Goal: Task Accomplishment & Management: Use online tool/utility

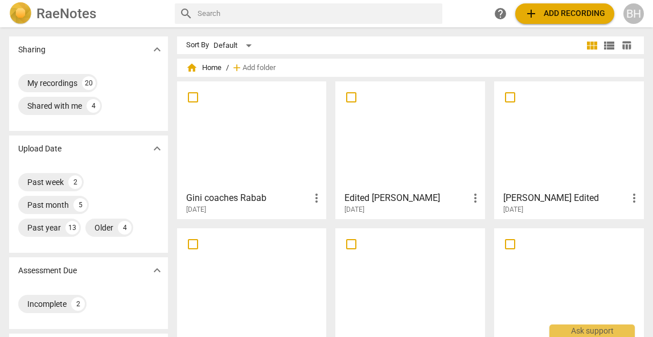
click at [413, 163] on div at bounding box center [410, 135] width 142 height 101
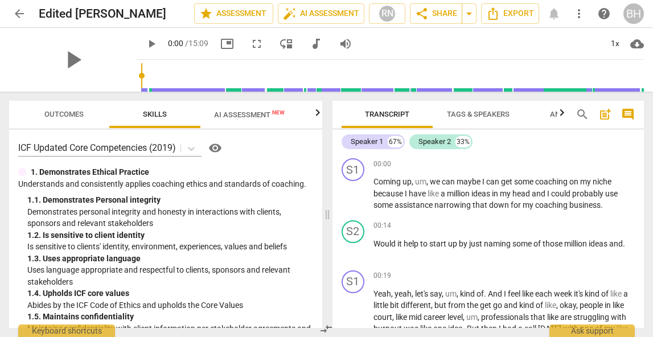
click at [265, 114] on span "AI Assessment New" at bounding box center [249, 114] width 71 height 9
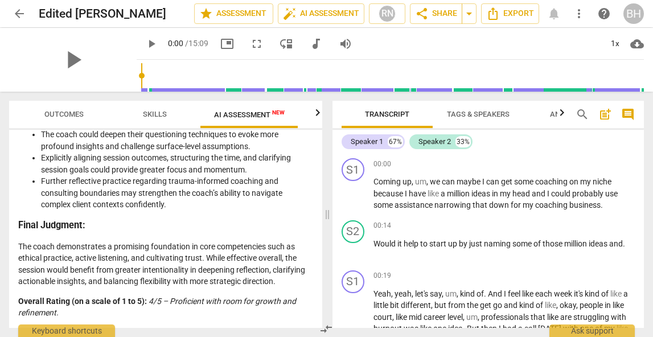
scroll to position [2337, 0]
click at [316, 114] on icon "button" at bounding box center [318, 113] width 14 height 14
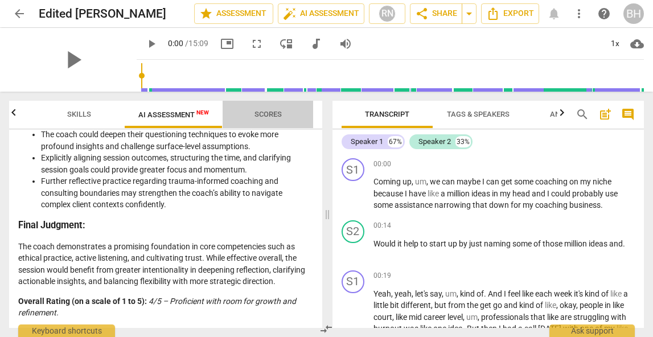
click at [273, 109] on span "Scores" at bounding box center [268, 114] width 55 height 15
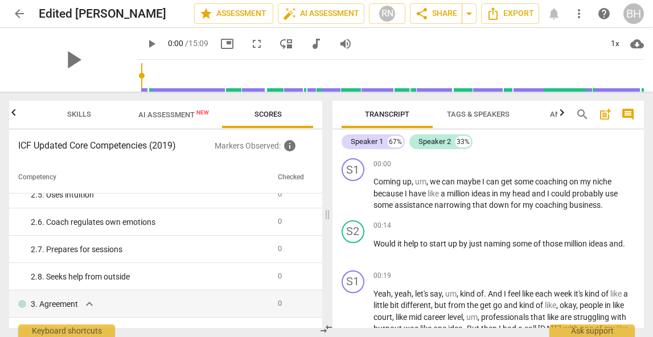
scroll to position [0, 0]
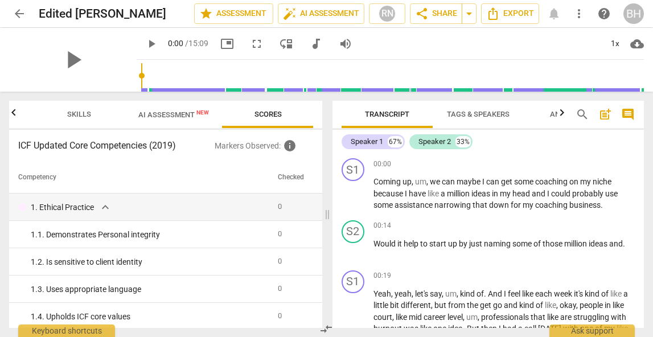
click at [197, 113] on span "New" at bounding box center [202, 112] width 13 height 6
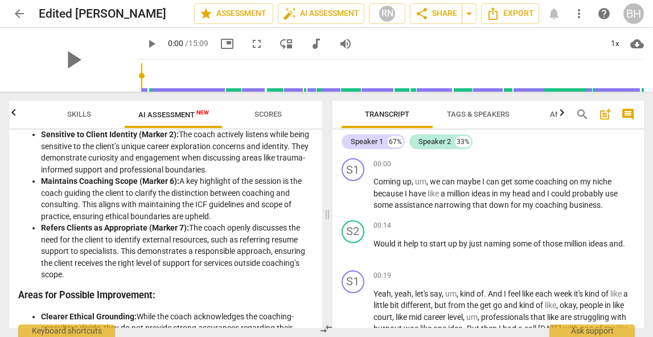
scroll to position [204, 0]
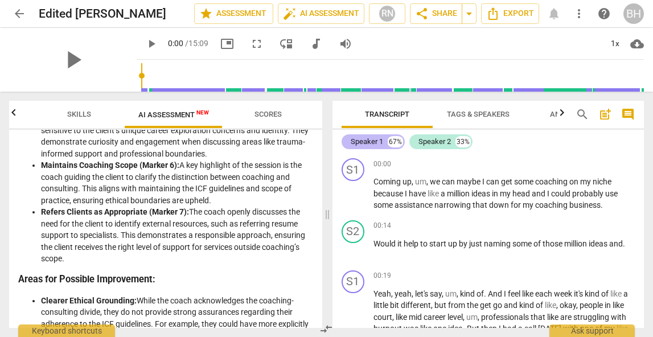
click at [380, 140] on div "Speaker 1" at bounding box center [367, 141] width 32 height 11
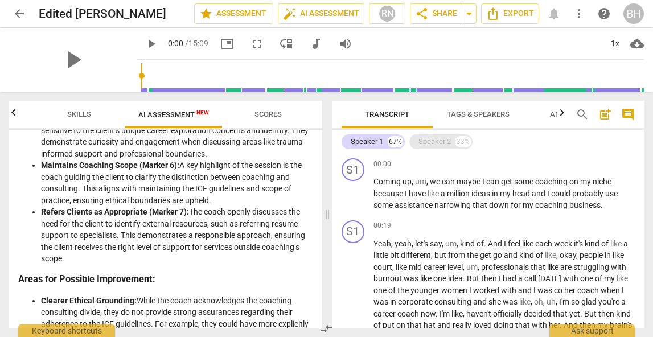
click at [443, 136] on div "Speaker 2" at bounding box center [434, 141] width 32 height 11
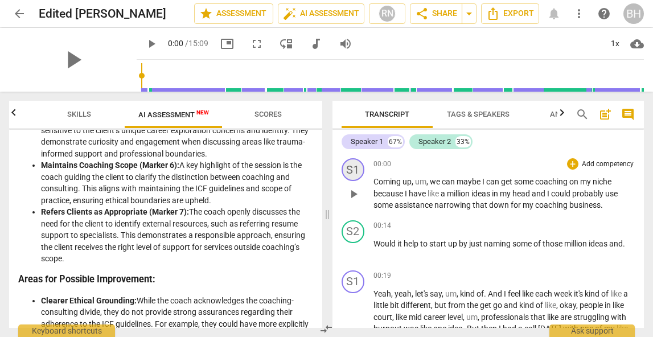
click at [349, 170] on div "S1" at bounding box center [352, 169] width 23 height 23
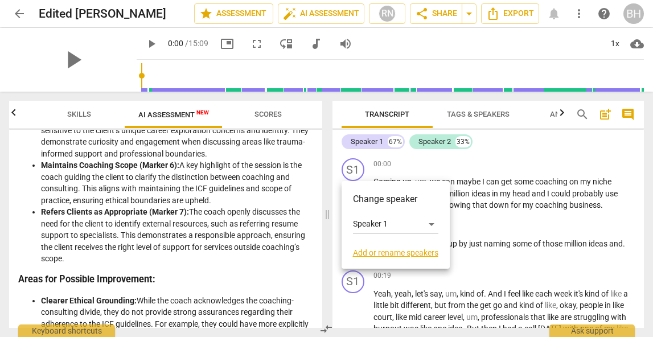
click at [393, 201] on h3 "Change speaker" at bounding box center [395, 199] width 85 height 14
click at [430, 222] on div "Speaker 1" at bounding box center [395, 224] width 85 height 18
click at [409, 225] on li "Speaker 1" at bounding box center [396, 224] width 87 height 22
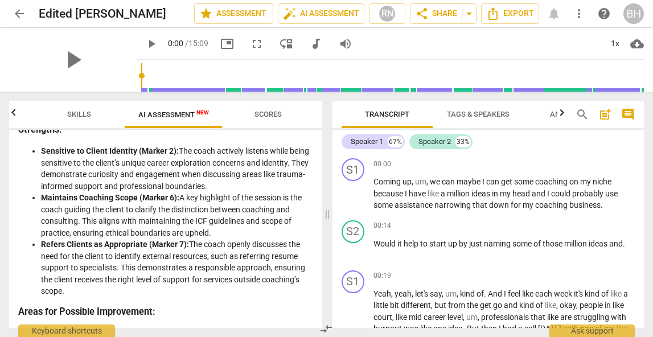
scroll to position [171, 0]
click at [86, 116] on span "Skills" at bounding box center [79, 114] width 24 height 9
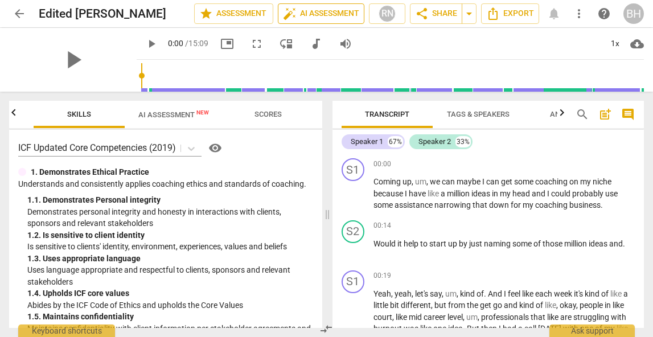
click at [318, 13] on span "auto_fix_high AI Assessment" at bounding box center [321, 14] width 76 height 14
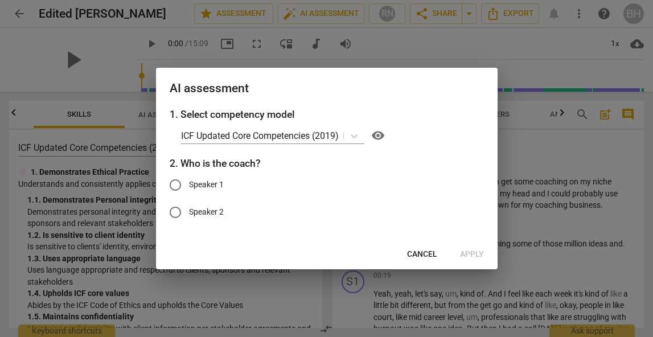
click at [410, 250] on span "Cancel" at bounding box center [422, 254] width 30 height 11
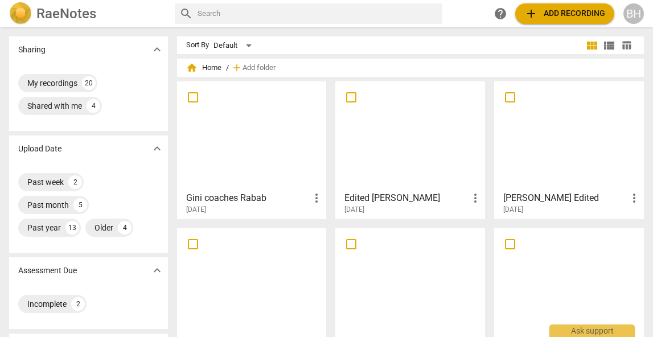
click at [398, 141] on div at bounding box center [410, 135] width 142 height 101
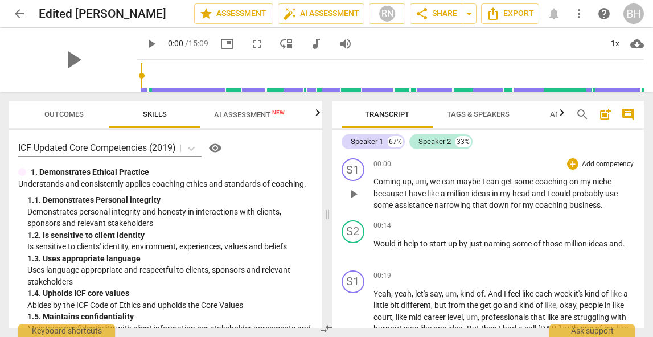
click at [388, 165] on span "00:00" at bounding box center [382, 164] width 18 height 10
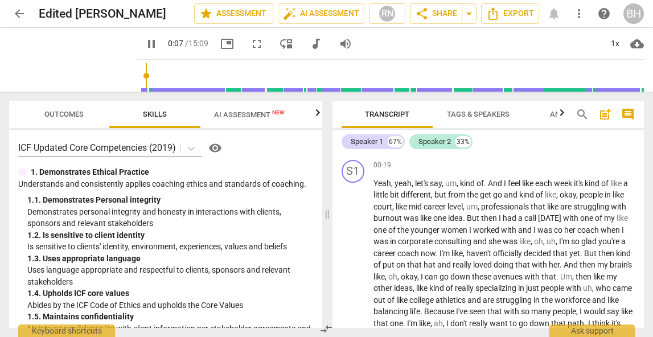
scroll to position [116, 0]
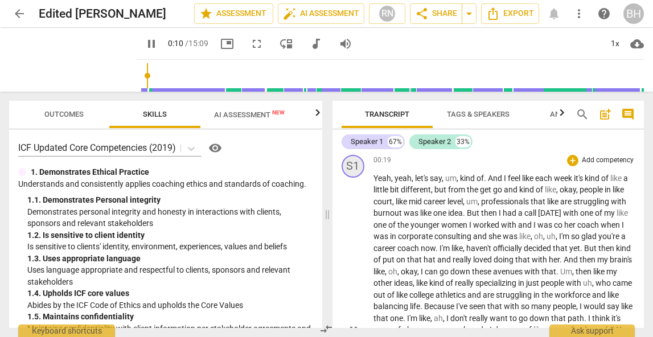
click at [355, 164] on div "S1" at bounding box center [352, 166] width 23 height 23
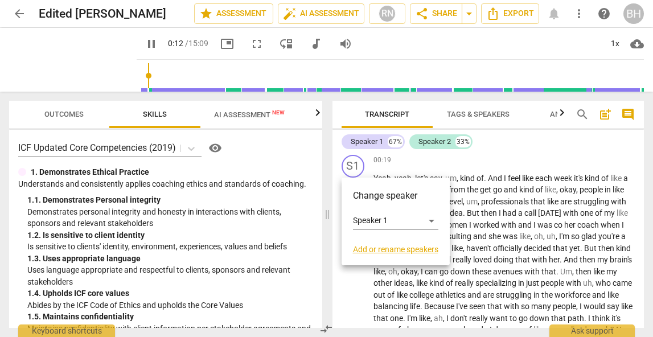
click at [382, 248] on link "Add or rename speakers" at bounding box center [395, 249] width 85 height 9
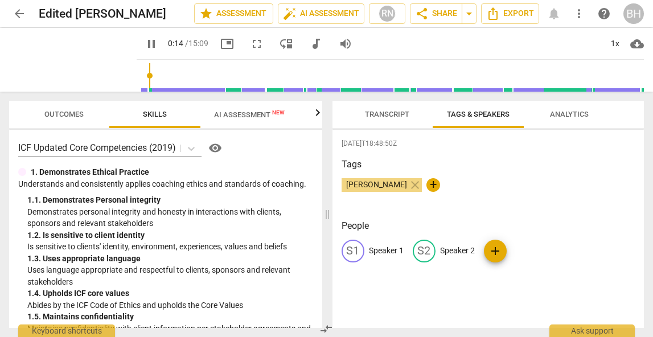
click at [373, 252] on p "Speaker 1" at bounding box center [386, 251] width 35 height 12
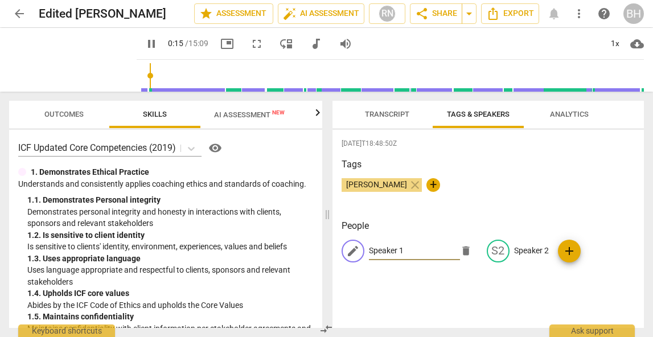
type input "16"
type input "G"
type input "17"
type input "Gi"
type input "17"
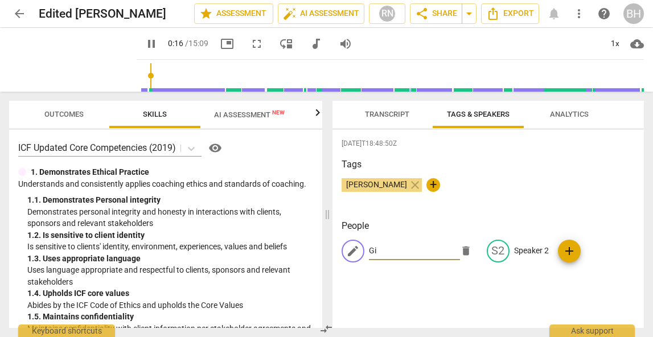
type input "Gin"
type input "17"
type input "[PERSON_NAME]"
type input "20"
type input "[PERSON_NAME]"
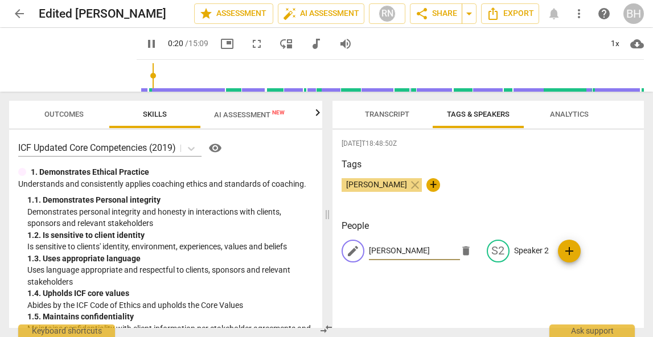
type input "21"
type input "[PERSON_NAME]"
click at [514, 248] on p "Speaker 2" at bounding box center [531, 251] width 35 height 12
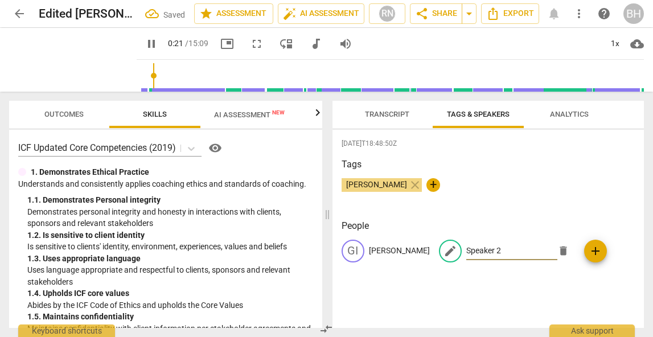
type input "22"
type input "C"
type input "22"
type input "Co"
type input "23"
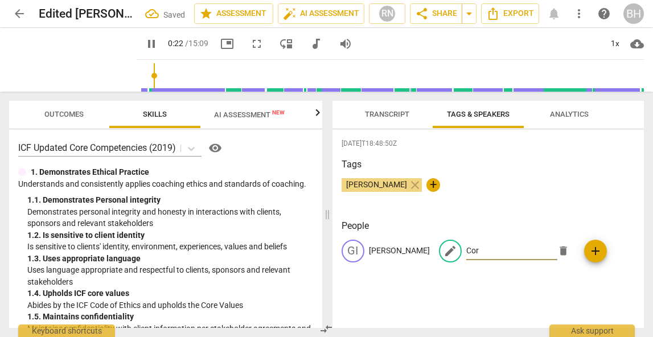
type input "Core"
type input "23"
type input "[PERSON_NAME]"
type input "25"
type input "[PERSON_NAME]"
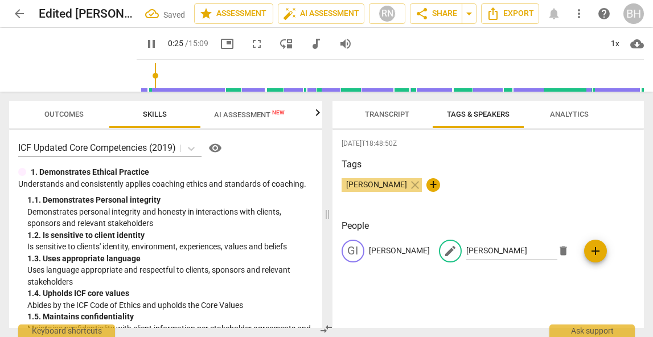
click at [536, 220] on h3 "People" at bounding box center [488, 226] width 294 height 14
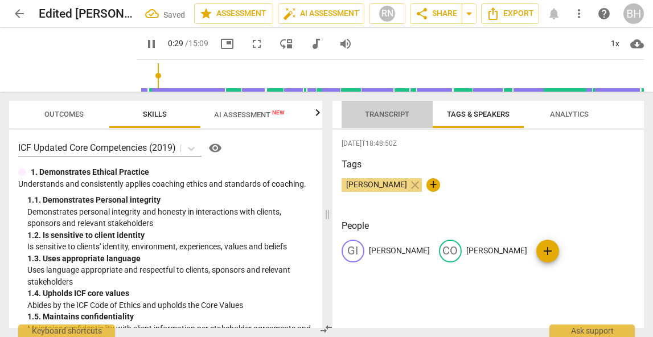
click at [385, 116] on span "Transcript" at bounding box center [387, 114] width 44 height 9
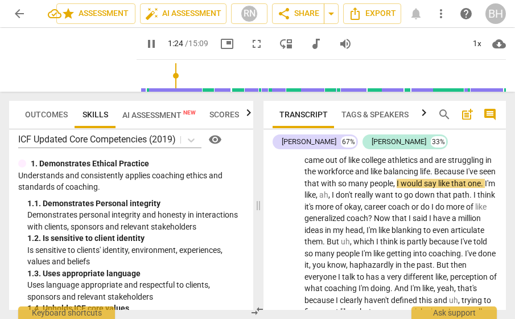
scroll to position [0, 0]
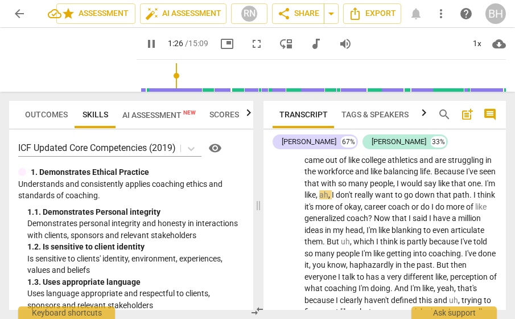
click at [165, 115] on span "AI Assessment New" at bounding box center [158, 114] width 73 height 9
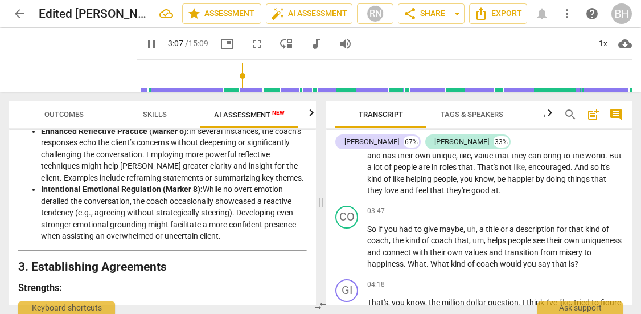
scroll to position [638, 0]
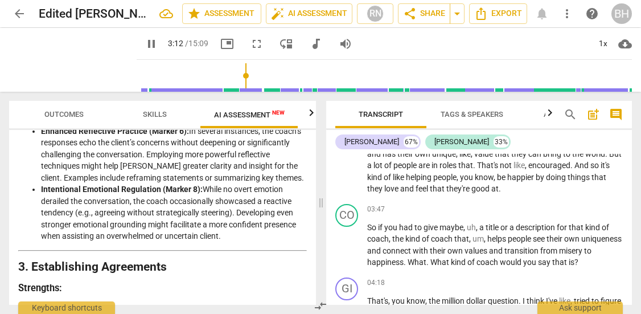
click at [418, 195] on p "I think , like , what comes to mind . And this is what got me to leave my . Thi…" at bounding box center [495, 136] width 256 height 117
click at [574, 170] on span "And" at bounding box center [582, 164] width 16 height 9
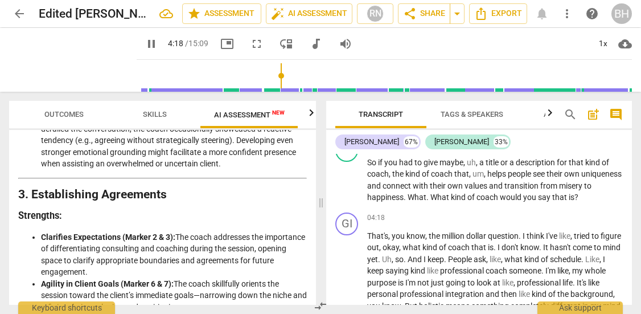
scroll to position [691, 0]
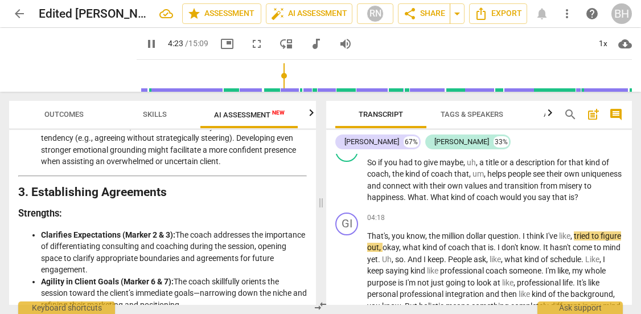
click at [145, 42] on span "pause" at bounding box center [152, 44] width 14 height 14
type input "264"
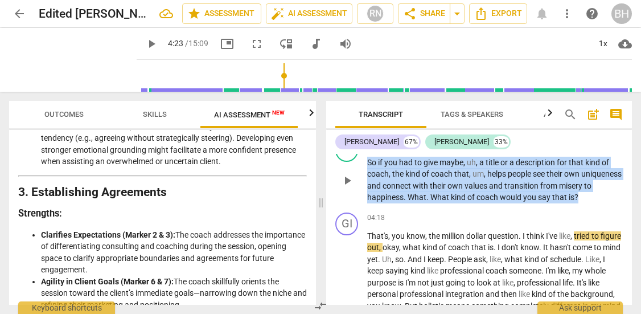
drag, startPoint x: 367, startPoint y: 186, endPoint x: 615, endPoint y: 223, distance: 250.3
click at [615, 203] on p "So if you had to give maybe , uh , a title or a description for that kind of co…" at bounding box center [495, 180] width 256 height 47
click at [605, 150] on p "Add competency" at bounding box center [596, 144] width 54 height 10
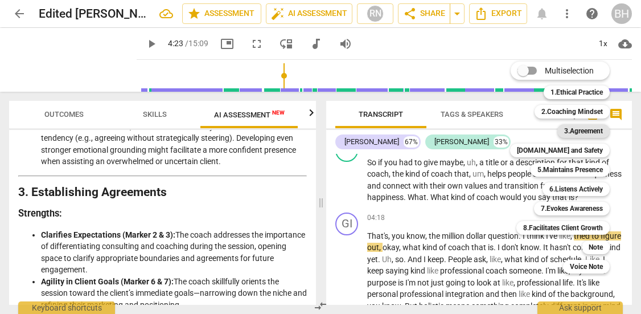
click at [578, 133] on b "3.Agreement" at bounding box center [583, 131] width 39 height 14
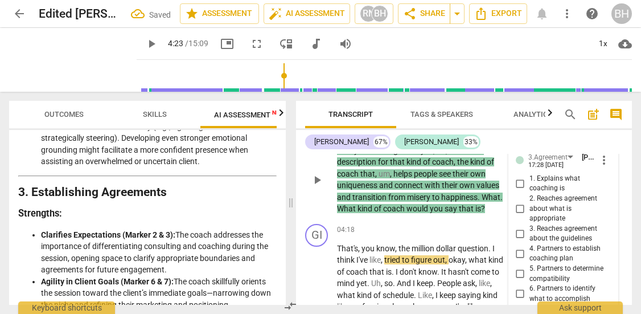
scroll to position [1030, 0]
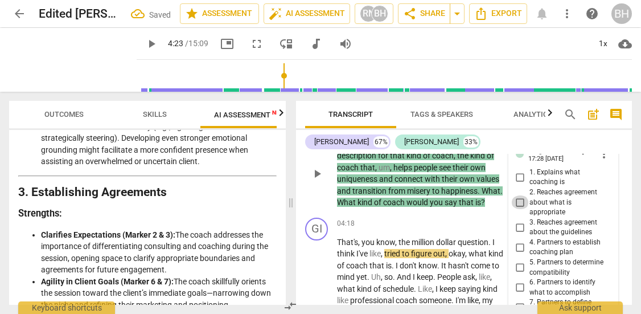
click at [518, 209] on input "2. Reaches agreement about what is appropriate" at bounding box center [520, 202] width 18 height 14
checkbox input "true"
click at [518, 234] on input "3. Reaches agreement about the guidelines" at bounding box center [520, 227] width 18 height 14
checkbox input "true"
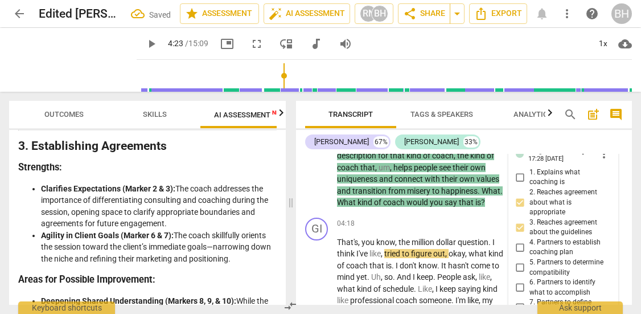
scroll to position [821, 0]
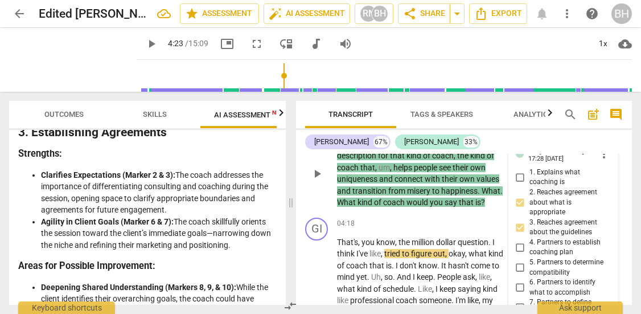
click at [390, 207] on span "coach" at bounding box center [394, 201] width 23 height 9
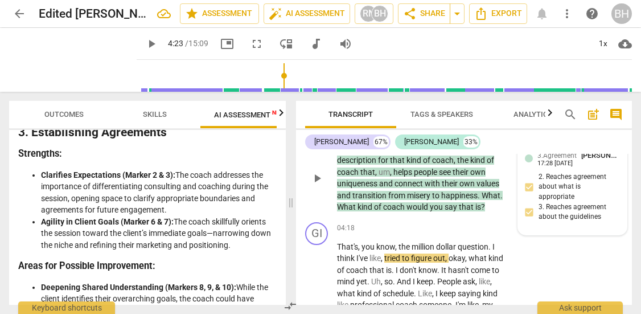
click at [559, 159] on span "3.Agreement" at bounding box center [556, 155] width 39 height 8
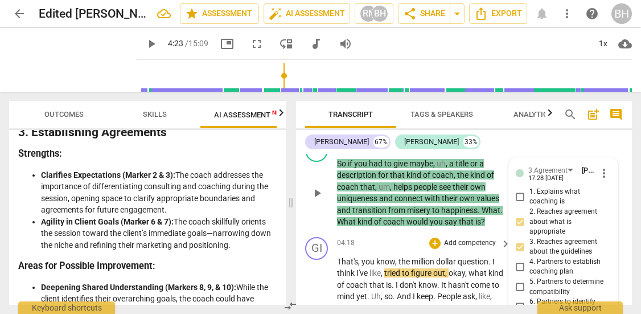
scroll to position [1010, 0]
click at [493, 151] on div "3.Agreement" at bounding box center [470, 146] width 53 height 10
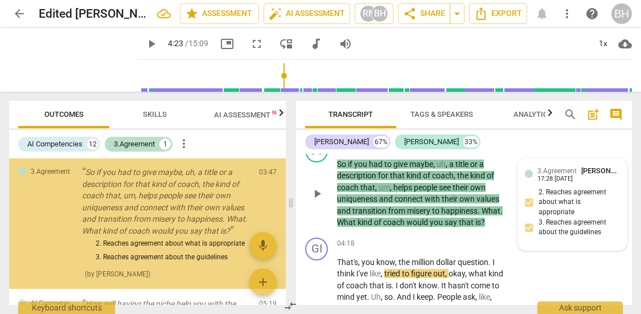
scroll to position [67, 0]
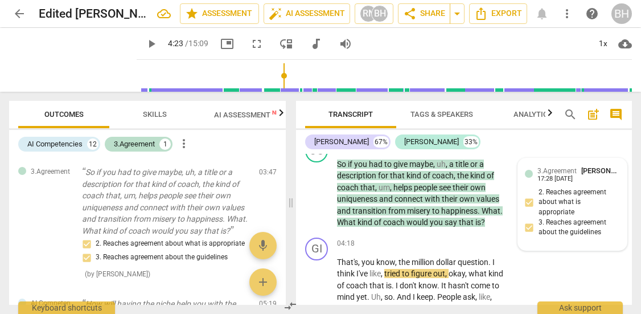
click at [534, 183] on div "3.Agreement [PERSON_NAME] 17:28 [DATE]" at bounding box center [573, 174] width 96 height 18
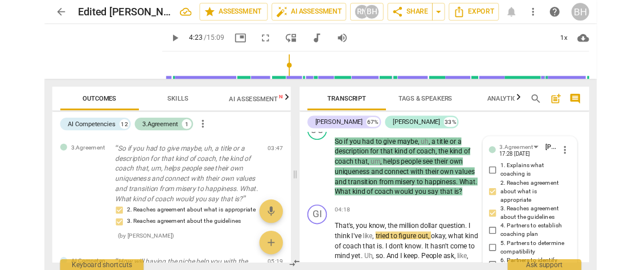
scroll to position [1241, 0]
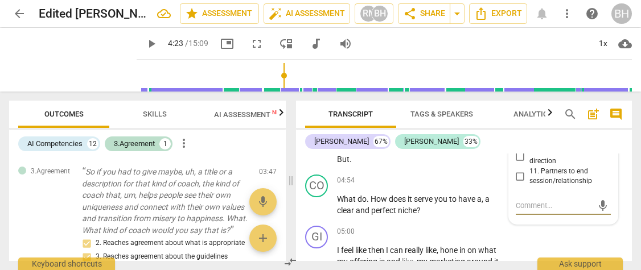
click at [225, 118] on span "AI Assessment New" at bounding box center [249, 114] width 71 height 9
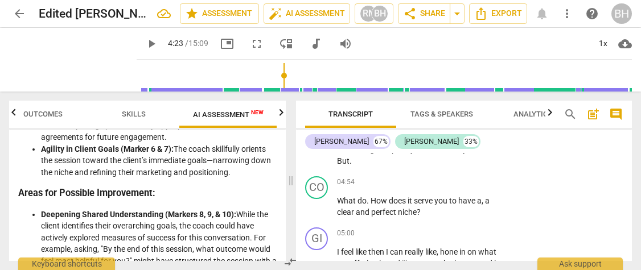
scroll to position [1242, 0]
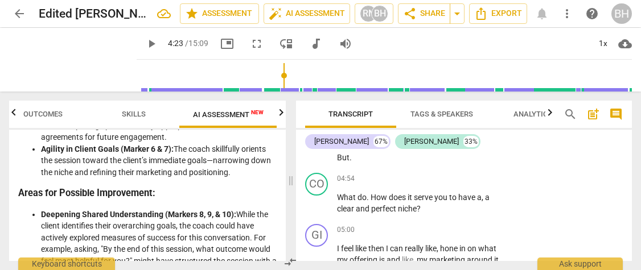
drag, startPoint x: 249, startPoint y: 189, endPoint x: 176, endPoint y: 164, distance: 76.3
click at [176, 164] on li "Agility in Client Goals (Marker 6 & 7): The coach skillfully orients the sessio…" at bounding box center [159, 160] width 236 height 35
copy li "The coach skillfully orients the session toward the client’s immediate goals—na…"
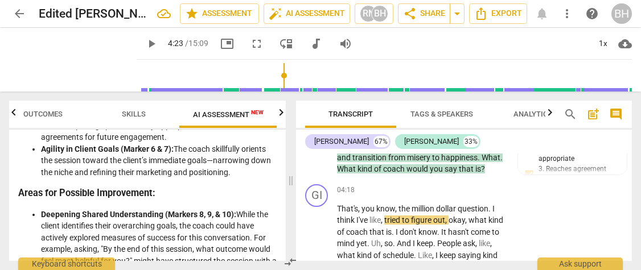
scroll to position [1043, 0]
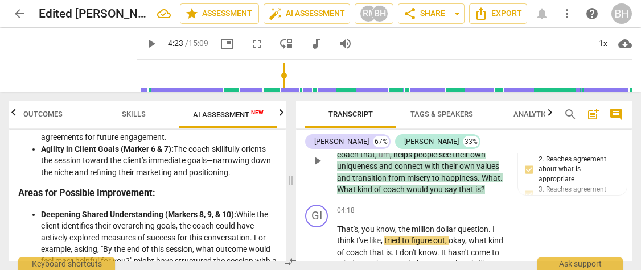
click at [472, 194] on span "that" at bounding box center [467, 189] width 17 height 9
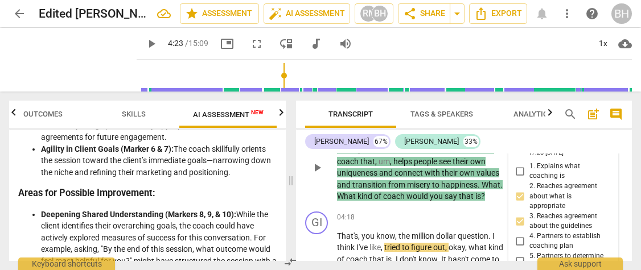
scroll to position [1036, 0]
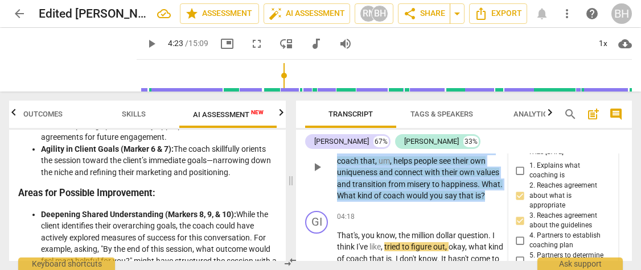
drag, startPoint x: 491, startPoint y: 217, endPoint x: 337, endPoint y: 163, distance: 162.6
click at [337, 163] on p "So if you had to give maybe , uh , a title or a description for that kind of co…" at bounding box center [421, 167] width 168 height 70
copy p "So if you had to give maybe , uh , a title or a description for that kind of co…"
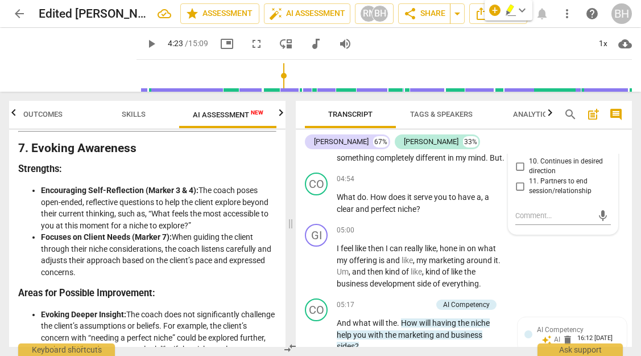
scroll to position [1839, 0]
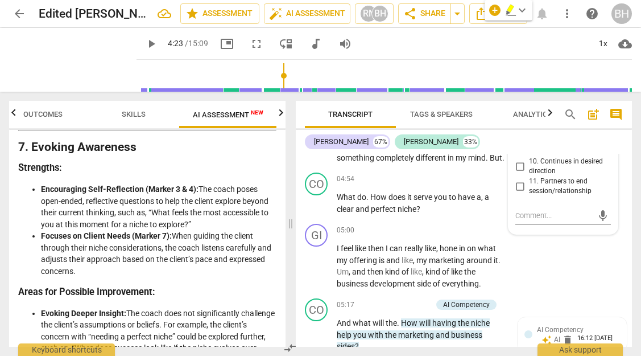
drag, startPoint x: 205, startPoint y: 257, endPoint x: 39, endPoint y: 220, distance: 170.3
click at [39, 220] on ul "Encouraging Self-Reflection (Marker 3 & 4): The coach poses open-ended, reflect…" at bounding box center [147, 229] width 258 height 93
copy li "Encouraging Self-Reflection (Marker 3 & 4): The coach poses open-ended, reflect…"
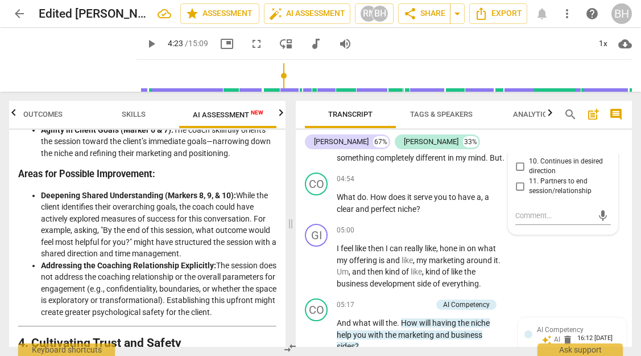
scroll to position [914, 0]
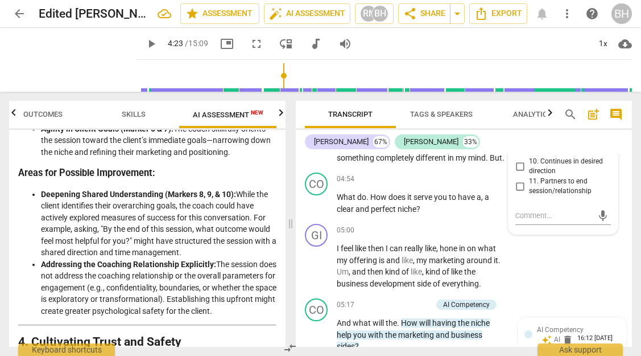
drag, startPoint x: 195, startPoint y: 262, endPoint x: 36, endPoint y: 205, distance: 168.1
click at [41, 205] on li "Deepening Shared Understanding (Markers 8, 9, & 10): While the client identifie…" at bounding box center [159, 223] width 236 height 70
copy li "Deepening Shared Understanding (Markers 8, 9, & 10): While the client identifie…"
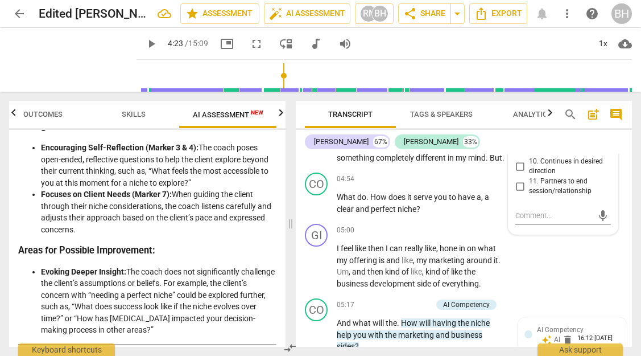
scroll to position [1894, 0]
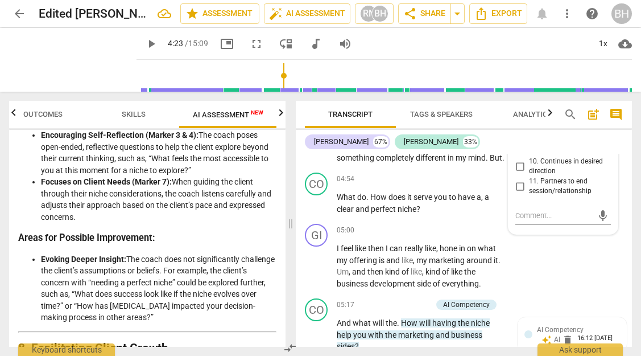
drag, startPoint x: 133, startPoint y: 251, endPoint x: 39, endPoint y: 219, distance: 99.4
click at [39, 219] on ul "Encouraging Self-Reflection (Marker 3 & 4): The coach poses open-ended, reflect…" at bounding box center [147, 175] width 258 height 93
copy li "Focuses on Client Needs (Marker 7): When guiding the client through their niche…"
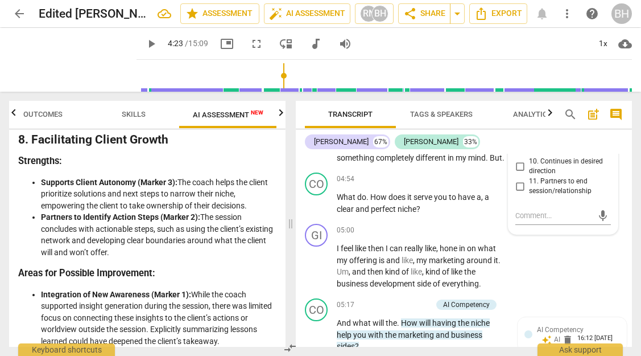
scroll to position [2112, 0]
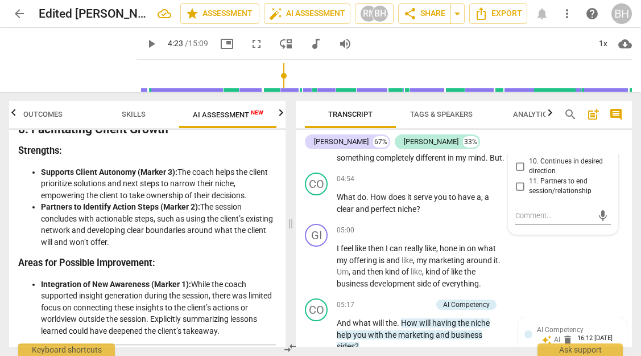
drag, startPoint x: 175, startPoint y: 278, endPoint x: 39, endPoint y: 209, distance: 152.0
click at [39, 209] on ul "Supports Client Autonomy (Marker 3): The coach helps the client prioritize solu…" at bounding box center [147, 207] width 258 height 82
copy ul "Supports Client Autonomy (Marker 3): The coach helps the client prioritize solu…"
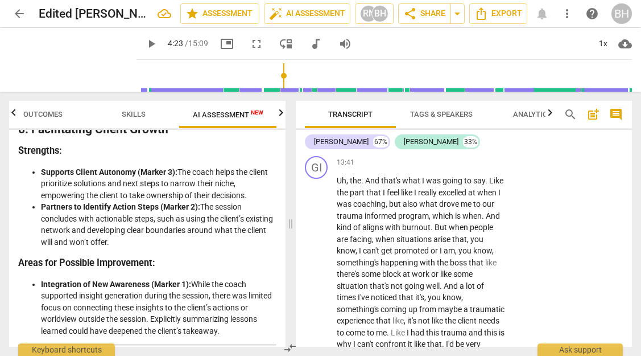
scroll to position [3538, 0]
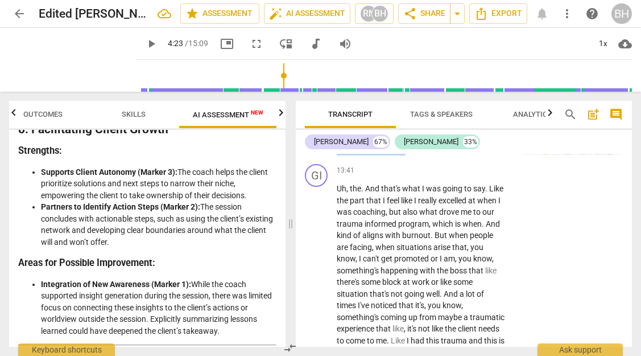
drag, startPoint x: 430, startPoint y: 208, endPoint x: 338, endPoint y: 195, distance: 92.6
click at [338, 155] on p "What , what feels like it's missing from that offer or that description ?" at bounding box center [421, 142] width 168 height 23
copy p "What , what feels like it's missing from that offer or that description ?"
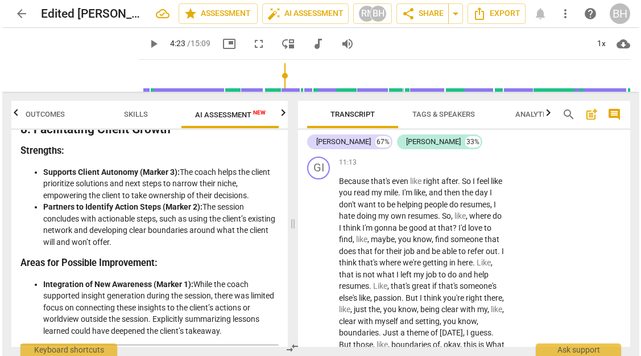
scroll to position [2887, 0]
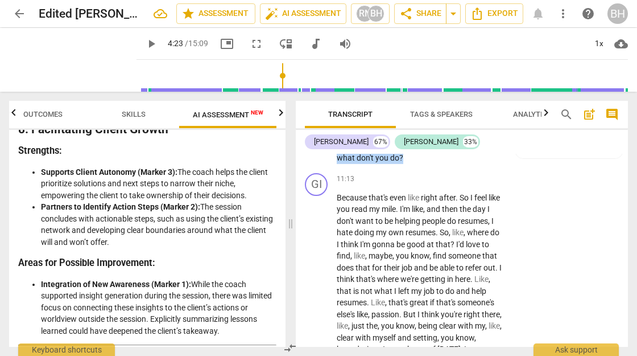
drag, startPoint x: 409, startPoint y: 228, endPoint x: 336, endPoint y: 193, distance: 80.2
click at [336, 168] on div "CO play_arrow pause 10:56 + Add competency AI Competency keyboard_arrow_right S…" at bounding box center [462, 131] width 332 height 75
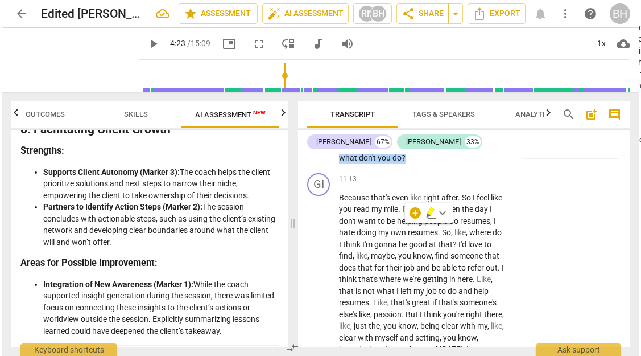
scroll to position [2841, 0]
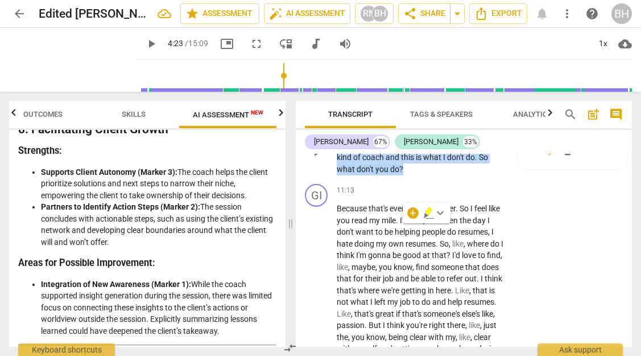
copy p "So maybe you can approach this niche consideration from a question of , um , I'…"
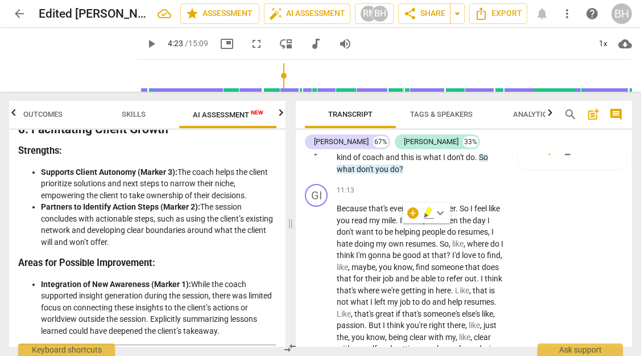
click at [316, 171] on div "play_arrow pause" at bounding box center [322, 151] width 29 height 39
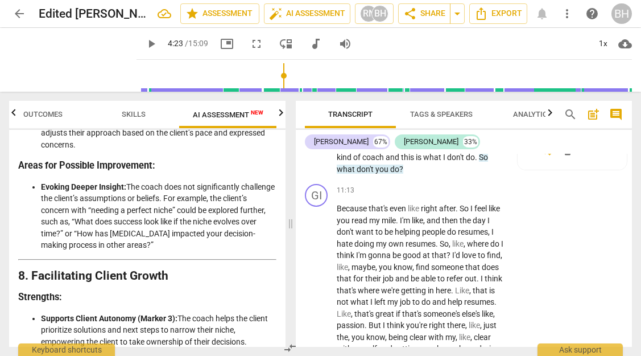
scroll to position [1966, 0]
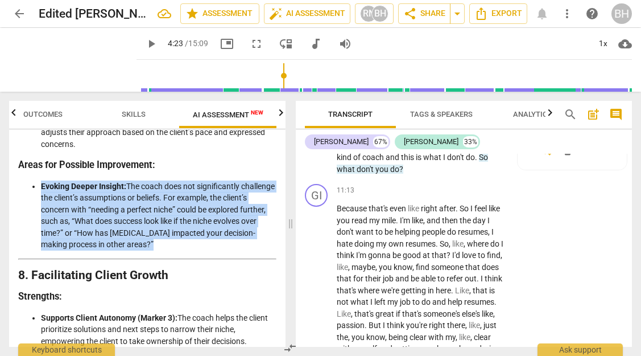
drag, startPoint x: 166, startPoint y: 282, endPoint x: 40, endPoint y: 224, distance: 138.0
click at [41, 224] on li "Evoking Deeper Insight: The coach does not significantly challenge the client’s…" at bounding box center [159, 215] width 236 height 70
copy li "Evoking Deeper Insight: The coach does not significantly challenge the client’s…"
click at [17, 11] on span "arrow_back" at bounding box center [20, 14] width 14 height 14
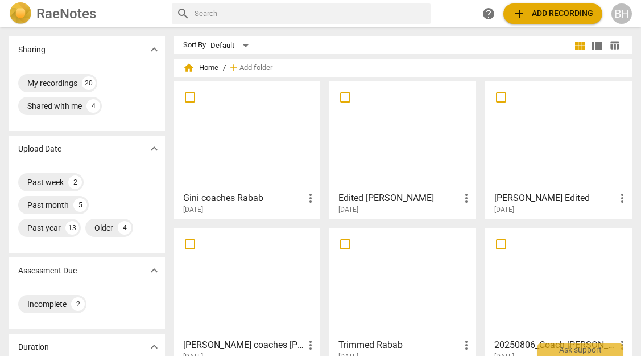
click at [245, 126] on div at bounding box center [247, 135] width 139 height 101
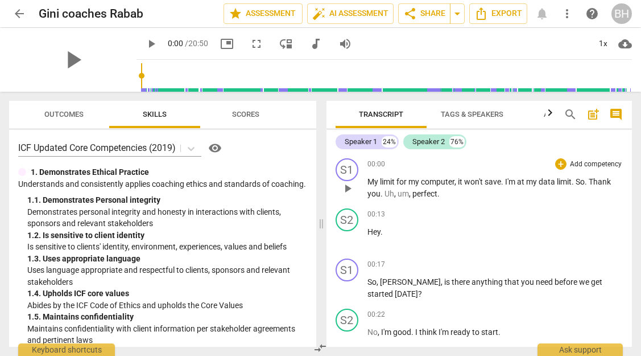
click at [347, 188] on span "play_arrow" at bounding box center [348, 189] width 14 height 14
click at [355, 167] on div "S1" at bounding box center [347, 169] width 23 height 23
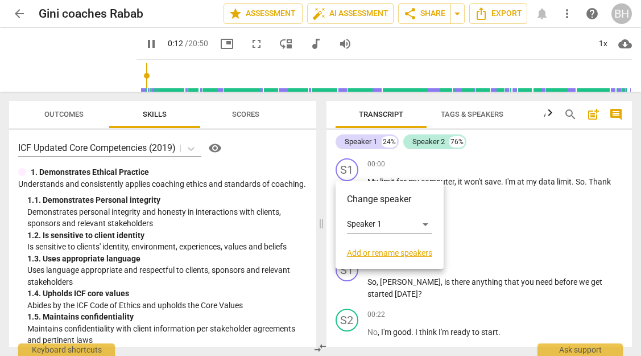
click at [405, 253] on link "Add or rename speakers" at bounding box center [389, 252] width 85 height 9
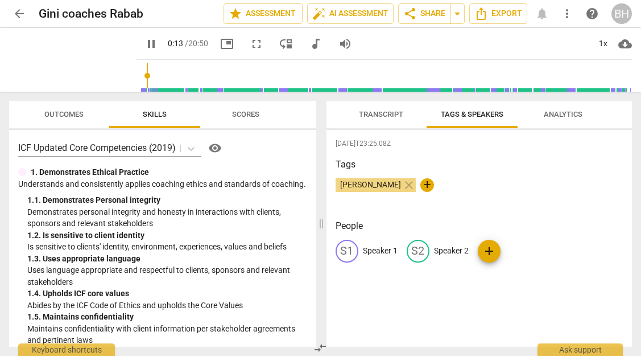
click at [372, 247] on p "Speaker 1" at bounding box center [380, 251] width 35 height 12
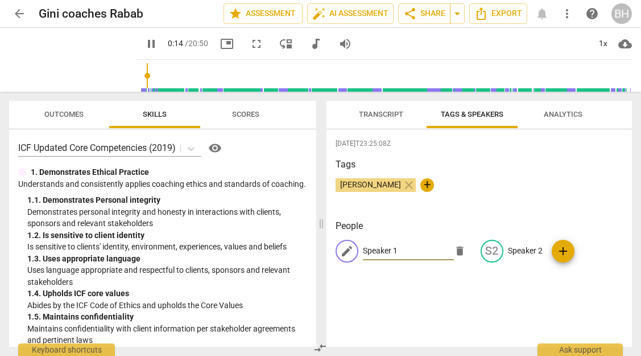
type input "15"
type input "G"
type input "15"
type input "Gi"
type input "16"
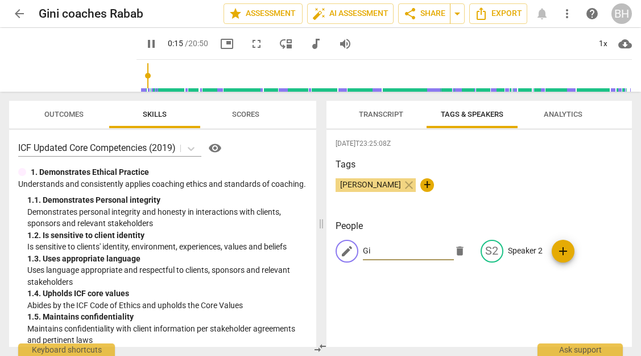
type input "Gin"
type input "16"
type input "Gini"
type input "17"
type input "Gini"
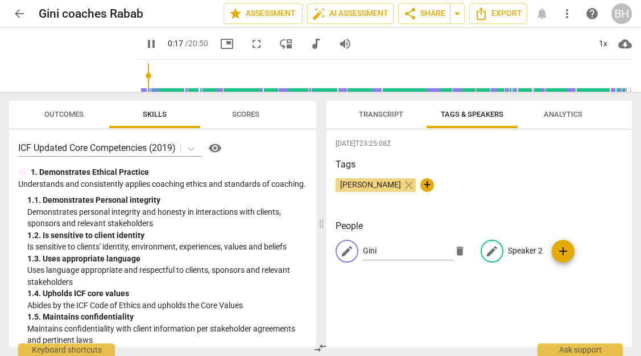
click at [525, 251] on p "Speaker 2" at bounding box center [525, 251] width 35 height 12
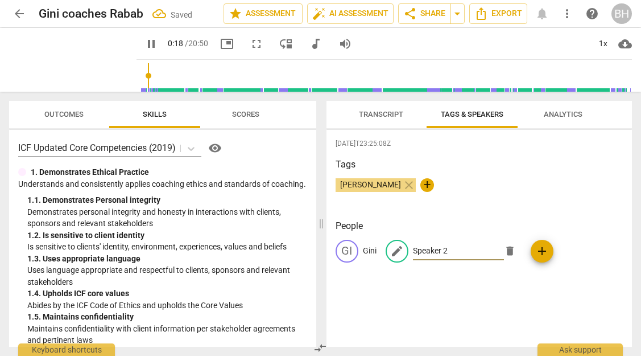
type input "18"
type input "R"
type input "19"
type input "Ra"
type input "19"
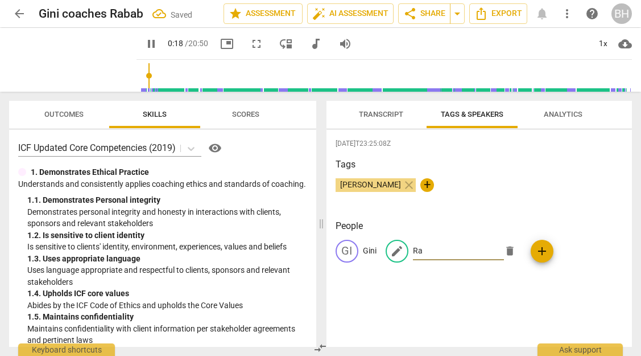
type input "Rab"
type input "19"
type input "Raba"
type input "20"
type input "Rabab"
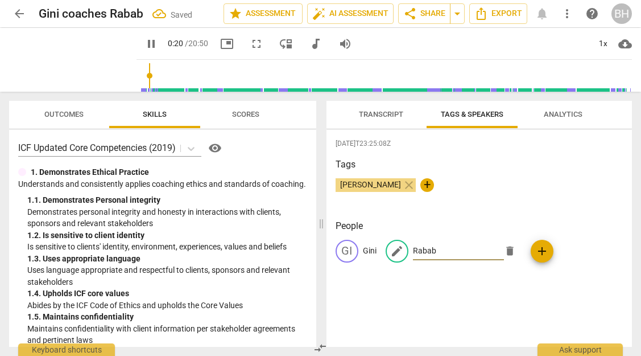
type input "21"
type input "Rabab"
click at [605, 210] on div "[DATE]T23:25:08Z Tags [PERSON_NAME] close + People GI Gini edit Rabab delete add" at bounding box center [480, 238] width 306 height 217
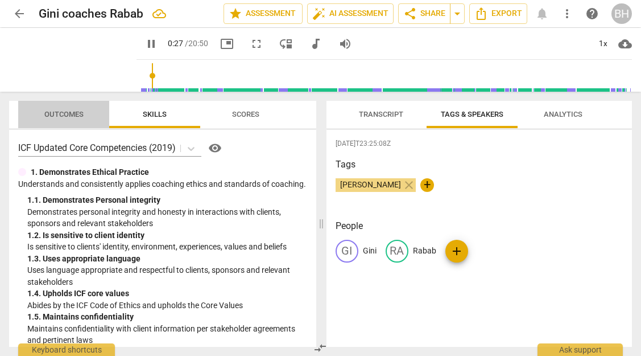
click at [57, 121] on span "Outcomes" at bounding box center [64, 114] width 67 height 15
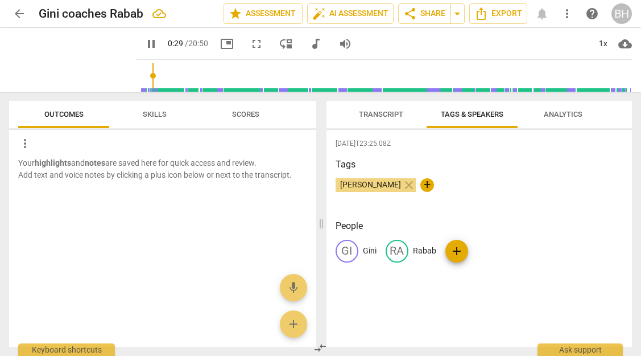
click at [158, 112] on span "Skills" at bounding box center [155, 114] width 24 height 9
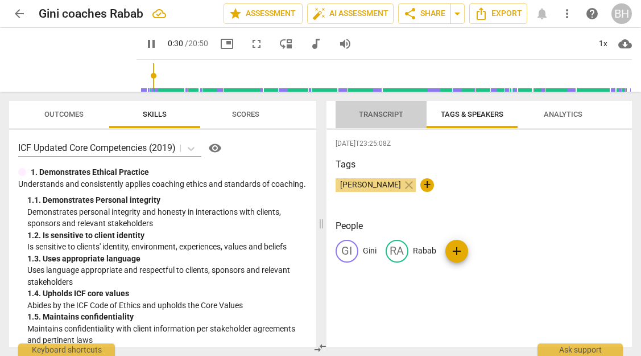
click at [384, 120] on span "Transcript" at bounding box center [381, 114] width 72 height 15
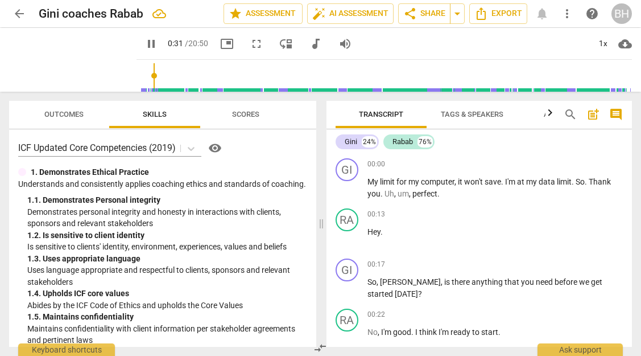
scroll to position [274, 0]
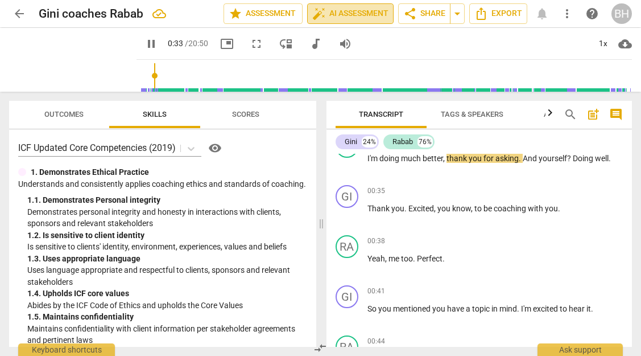
click at [344, 10] on span "auto_fix_high AI Assessment" at bounding box center [350, 14] width 76 height 14
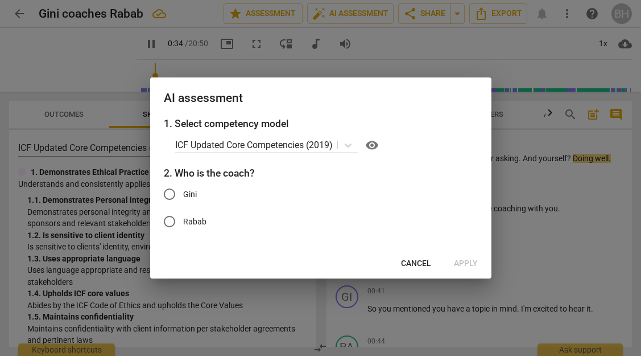
type input "35"
click at [167, 195] on input "Gini" at bounding box center [169, 193] width 27 height 27
radio input "true"
click at [454, 263] on button "Apply" at bounding box center [466, 263] width 42 height 20
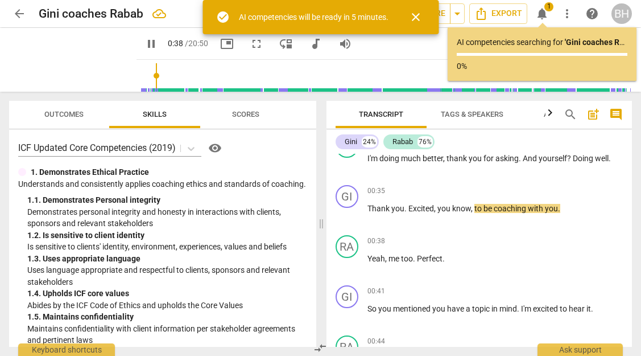
type input "39"
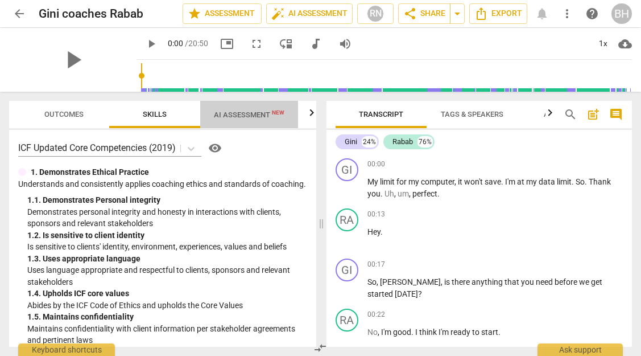
click at [251, 116] on span "AI Assessment New" at bounding box center [249, 114] width 71 height 9
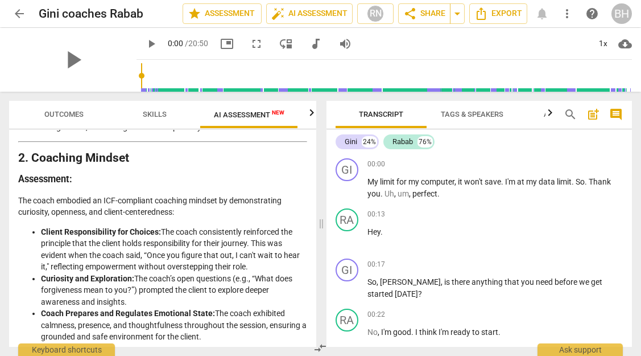
scroll to position [499, 0]
click at [217, 247] on li "Client Responsibility for Choices: The coach consistently reinforced the princi…" at bounding box center [174, 250] width 266 height 47
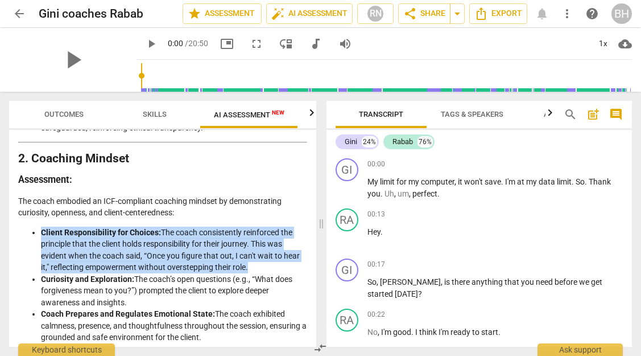
click at [217, 247] on li "Client Responsibility for Choices: The coach consistently reinforced the princi…" at bounding box center [174, 250] width 266 height 47
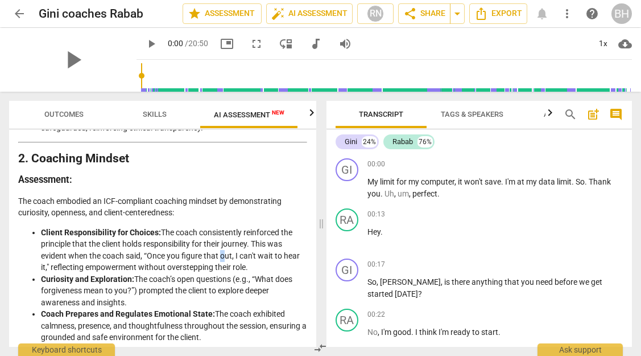
click at [217, 247] on li "Client Responsibility for Choices: The coach consistently reinforced the princi…" at bounding box center [174, 250] width 266 height 47
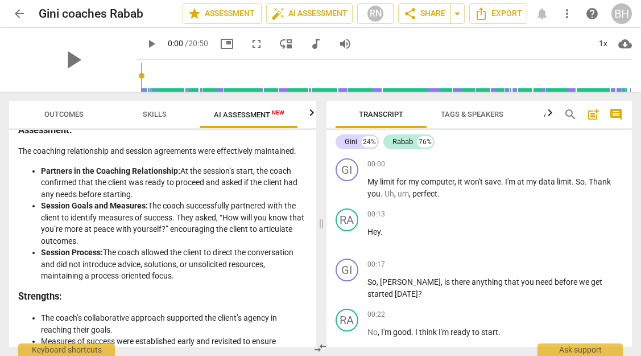
scroll to position [916, 0]
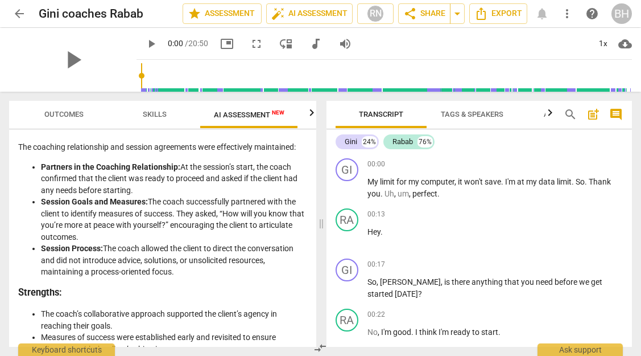
drag, startPoint x: 178, startPoint y: 271, endPoint x: 40, endPoint y: 166, distance: 173.7
click at [39, 165] on ul "Partners in the Coaching Relationship: At the session’s start, the coach confir…" at bounding box center [162, 219] width 289 height 117
copy ul "Partners in the Coaching Relationship: At the session’s start, the coach confir…"
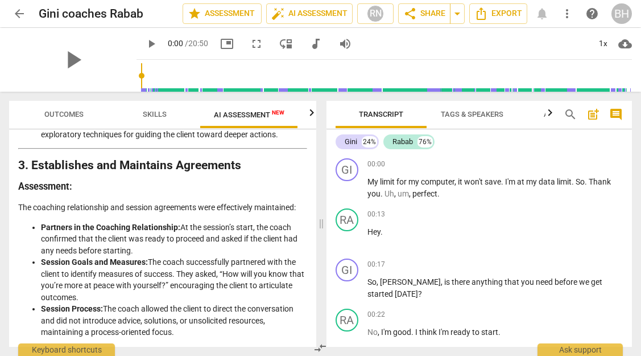
scroll to position [858, 0]
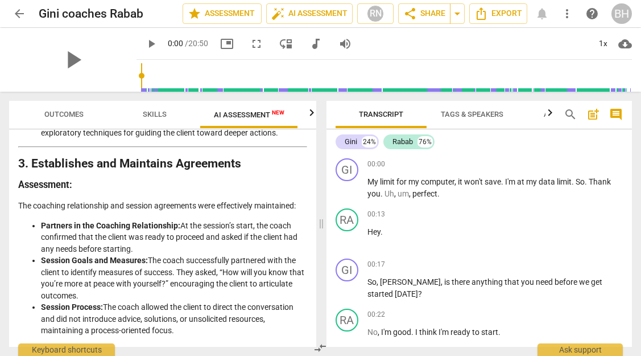
click at [228, 118] on span "AI Assessment New" at bounding box center [249, 114] width 71 height 9
click at [310, 116] on icon "button" at bounding box center [312, 112] width 4 height 7
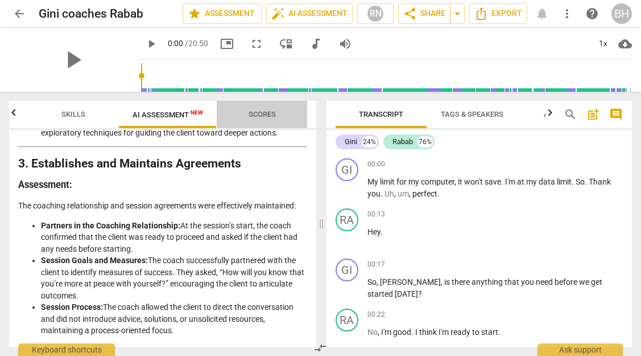
click at [270, 110] on span "Scores" at bounding box center [262, 114] width 27 height 9
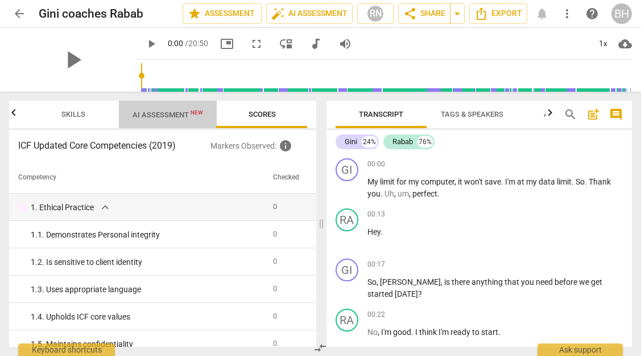
click at [174, 118] on span "AI Assessment New" at bounding box center [168, 114] width 71 height 9
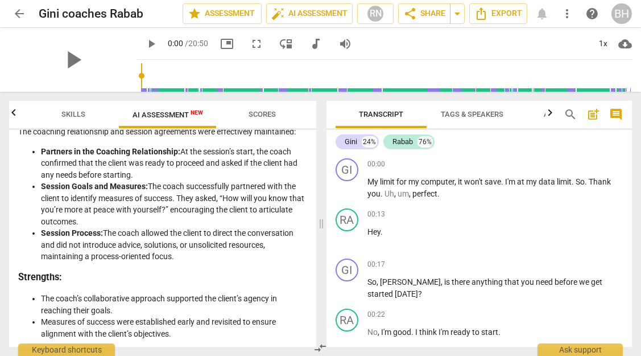
scroll to position [930, 0]
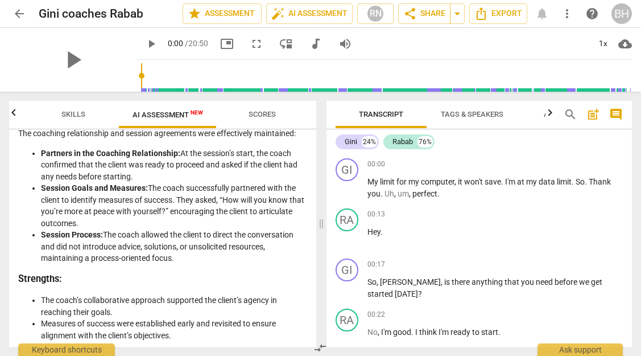
drag, startPoint x: 188, startPoint y: 258, endPoint x: 40, endPoint y: 155, distance: 181.1
click at [40, 155] on ul "Partners in the Coaching Relationship: At the session’s start, the coach confir…" at bounding box center [162, 205] width 289 height 117
copy ul "Partners in the Coaching Relationship: At the session’s start, the coach confir…"
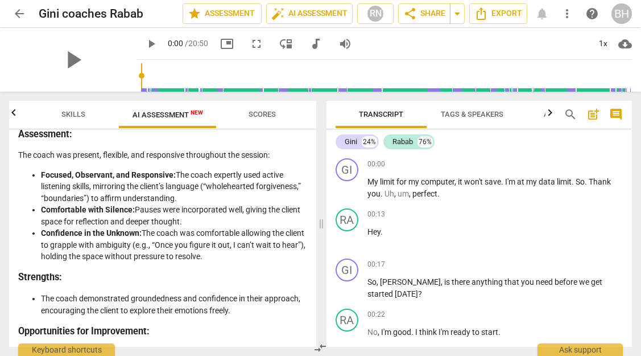
scroll to position [1576, 0]
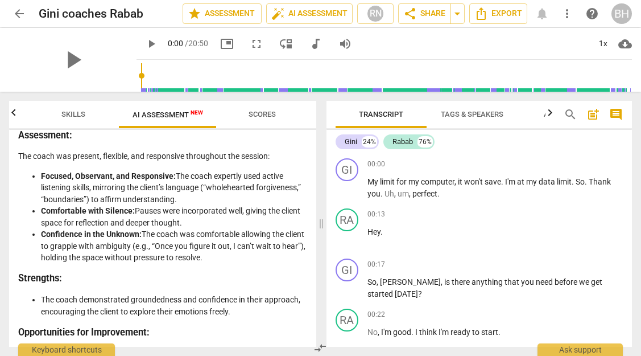
drag, startPoint x: 236, startPoint y: 260, endPoint x: 33, endPoint y: 177, distance: 218.8
click at [33, 177] on ul "Focused, Observant, and Responsive: The coach expertly used active listening sk…" at bounding box center [162, 216] width 289 height 93
copy ul "Focused, Observant, and Responsive: The coach expertly used active listening sk…"
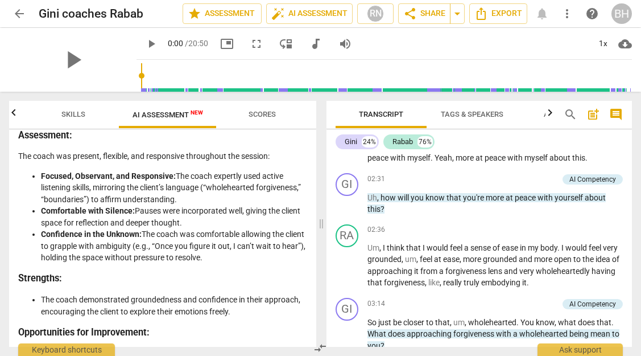
scroll to position [695, 0]
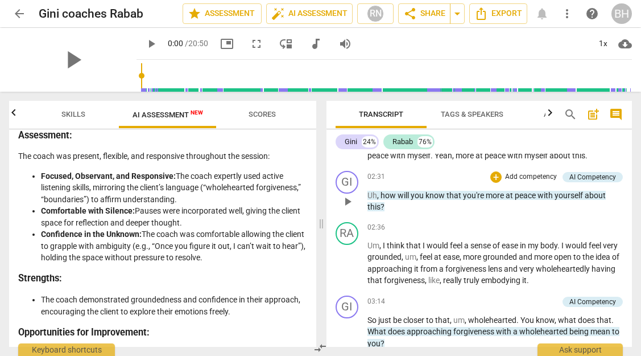
click at [397, 208] on p "Uh , how will you know that you're more at peace with yourself about this ?" at bounding box center [496, 201] width 256 height 23
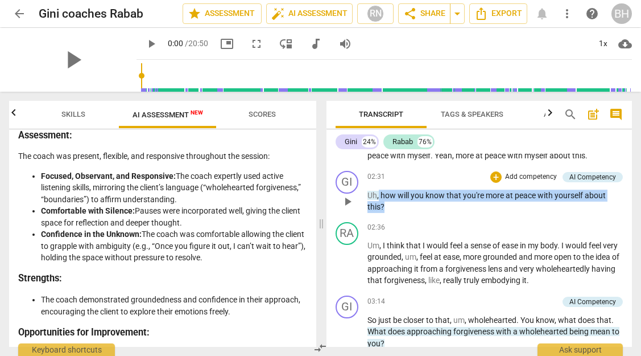
drag, startPoint x: 397, startPoint y: 208, endPoint x: 378, endPoint y: 196, distance: 23.0
click at [378, 196] on p "Uh , how will you know that you're more at peace with yourself about this ?" at bounding box center [496, 201] width 256 height 23
copy p "how will you know that you're more at peace with yourself about this ?"
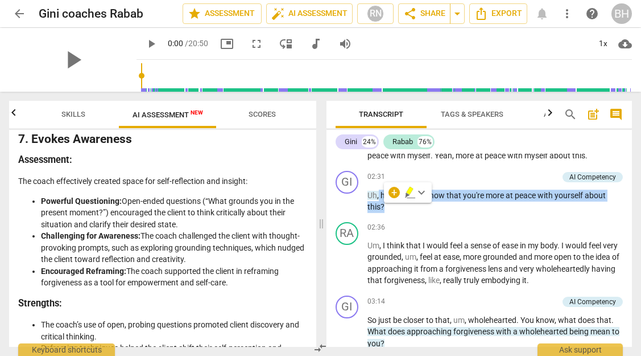
scroll to position [2144, 0]
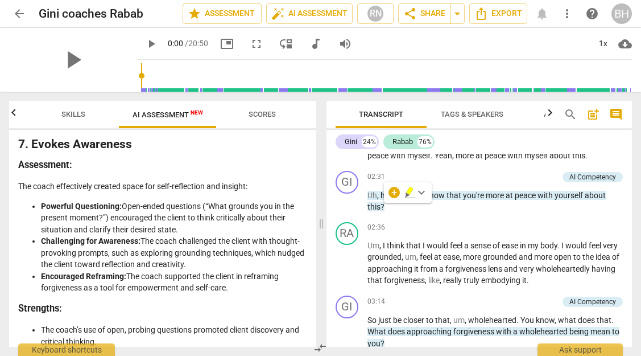
drag, startPoint x: 235, startPoint y: 288, endPoint x: 27, endPoint y: 207, distance: 223.4
click at [27, 207] on ul "Powerful Questioning: Open-ended questions (“What grounds you in the present mo…" at bounding box center [162, 246] width 289 height 93
copy ul "Powerful Questioning: Open-ended questions (“What grounds you in the present mo…"
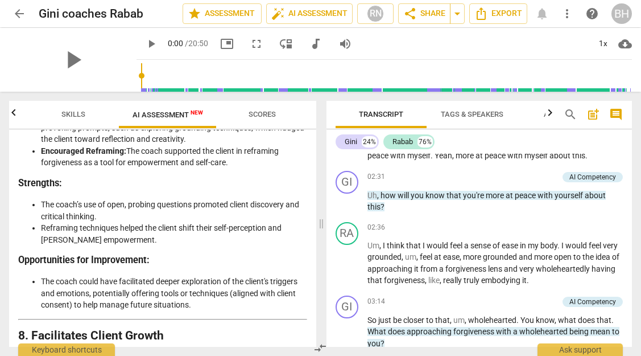
scroll to position [2273, 0]
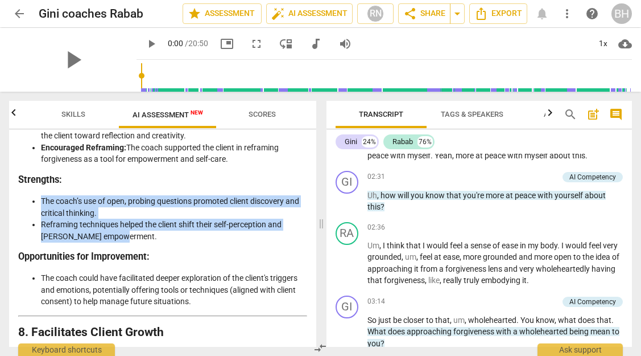
drag, startPoint x: 126, startPoint y: 236, endPoint x: 39, endPoint y: 205, distance: 92.3
click at [39, 205] on ul "The coach’s use of open, probing questions promoted client discovery and critic…" at bounding box center [162, 218] width 289 height 47
copy ul "The coach’s use of open, probing questions promoted client discovery and critic…"
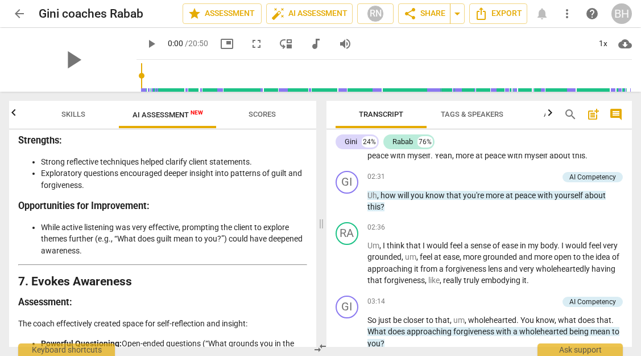
scroll to position [2008, 0]
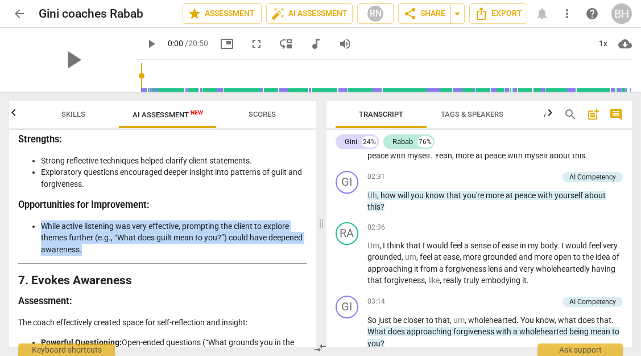
drag, startPoint x: 138, startPoint y: 248, endPoint x: 39, endPoint y: 229, distance: 101.2
click at [39, 229] on ul "While active listening was very effective, prompting the client to explore them…" at bounding box center [162, 237] width 289 height 35
copy li "While active listening was very effective, prompting the client to explore them…"
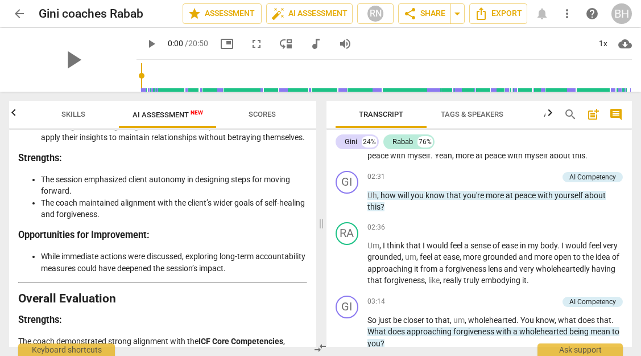
scroll to position [2596, 0]
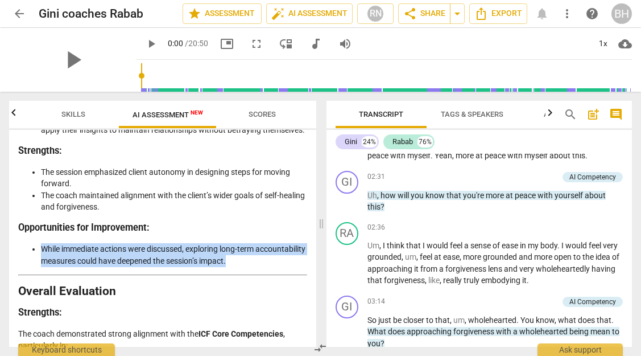
drag, startPoint x: 282, startPoint y: 274, endPoint x: 85, endPoint y: 253, distance: 198.1
copy li "While immediate actions were discussed, exploring long-term accountability meas…"
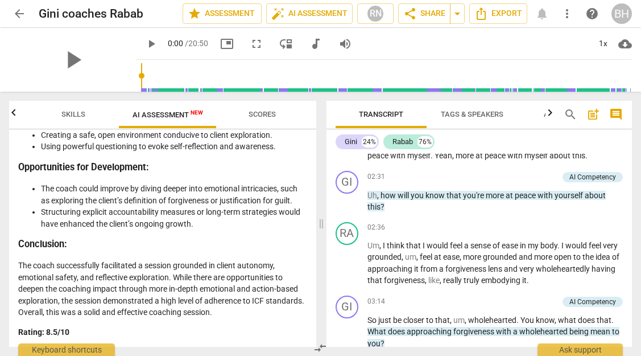
scroll to position [2850, 0]
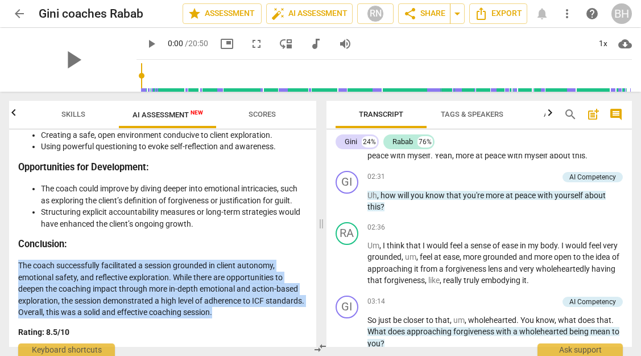
drag, startPoint x: 265, startPoint y: 312, endPoint x: 19, endPoint y: 260, distance: 251.9
click at [18, 260] on p "The coach successfully facilitated a session grounded in client autonomy, emoti…" at bounding box center [162, 289] width 289 height 59
copy p "The coach successfully facilitated a session grounded in client autonomy, emoti…"
